Goal: Check status

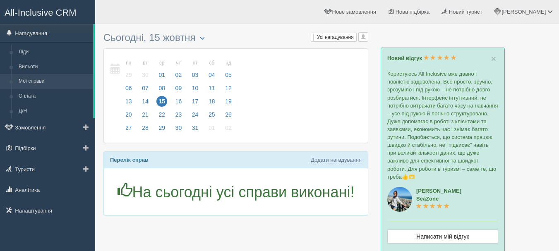
click at [51, 82] on link "Мої справи" at bounding box center [54, 81] width 78 height 15
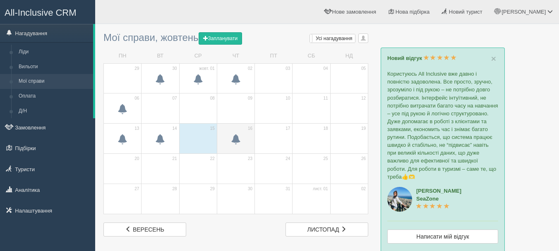
click at [231, 144] on span at bounding box center [236, 140] width 10 height 10
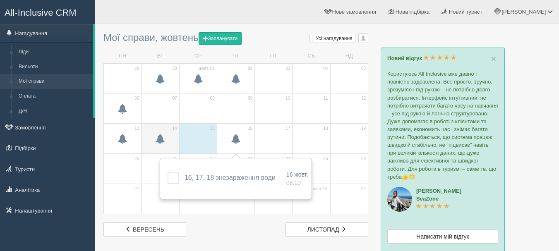
click at [160, 137] on span at bounding box center [160, 140] width 10 height 10
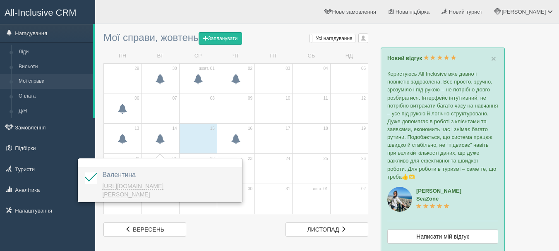
click at [151, 185] on link "https://console.allinclusivecrm.com/trello?cardOpened=8881" at bounding box center [132, 190] width 61 height 15
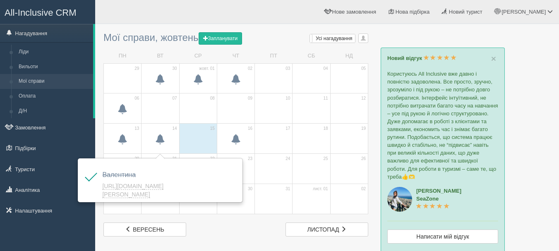
click at [73, 7] on link "All-Inclusive CRM" at bounding box center [47, 11] width 94 height 23
